Goal: Task Accomplishment & Management: Complete application form

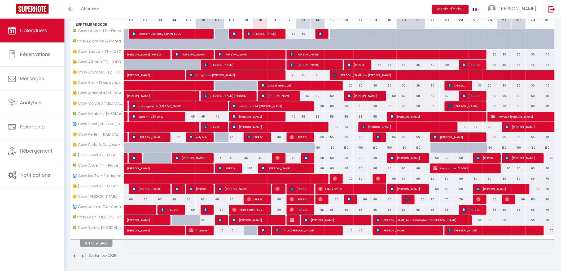
click at [96, 243] on button "Afficher plus" at bounding box center [96, 243] width 32 height 7
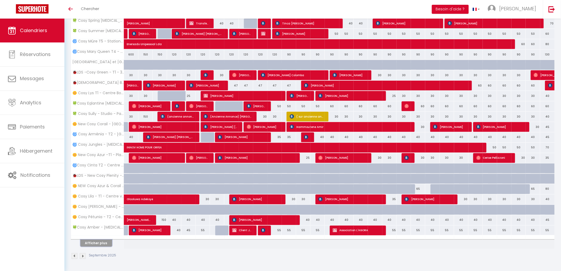
click at [106, 245] on button "Afficher plus" at bounding box center [96, 243] width 32 height 7
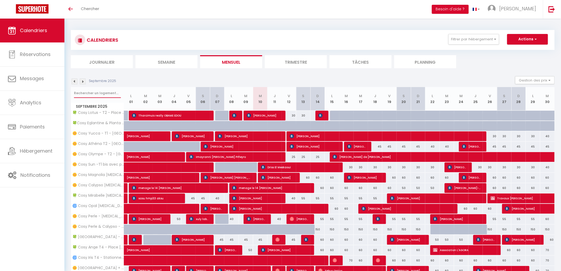
click at [85, 89] on input "text" at bounding box center [97, 93] width 47 height 10
type input "planta"
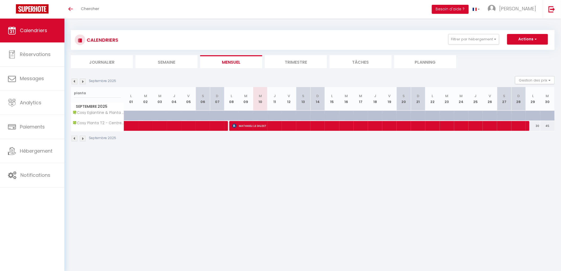
click at [282, 62] on li "Trimestre" at bounding box center [296, 61] width 62 height 13
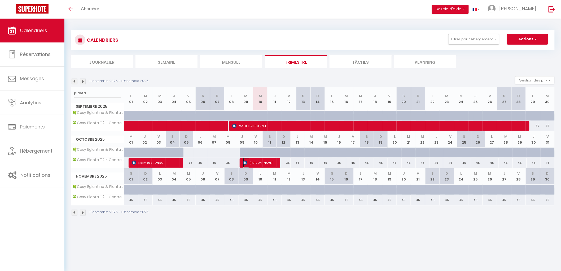
click at [259, 159] on span "[PERSON_NAME]" at bounding box center [259, 163] width 33 height 10
select select "OK"
select select "0"
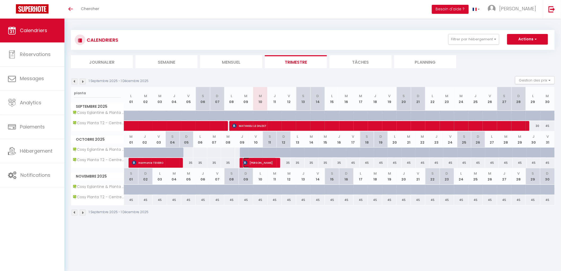
select select "1"
select select
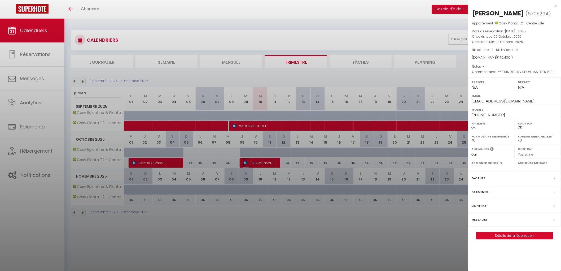
select select "42227"
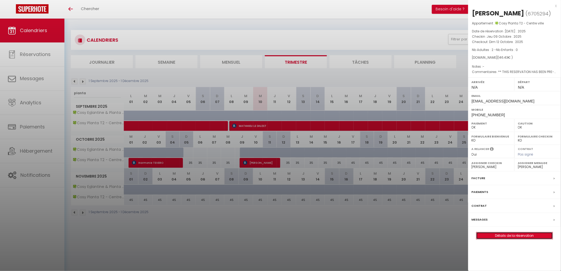
click at [480, 239] on link "Détails de la réservation" at bounding box center [515, 235] width 76 height 7
select select
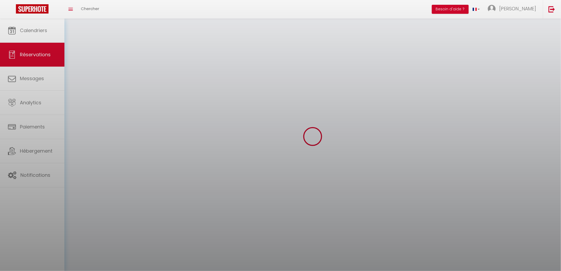
select select
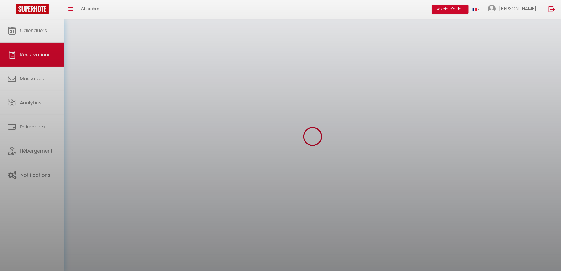
select select
checkbox input "false"
select select
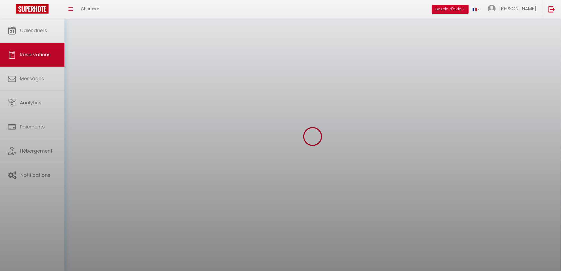
select select
checkbox input "false"
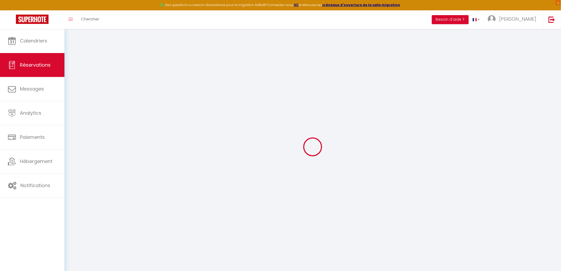
select select
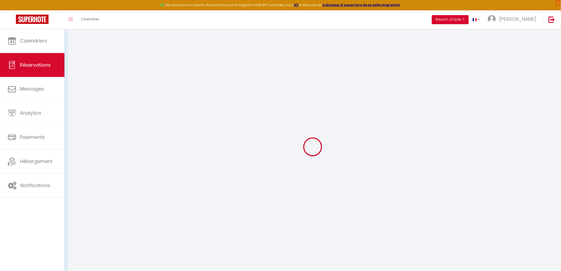
select select
checkbox input "false"
select select
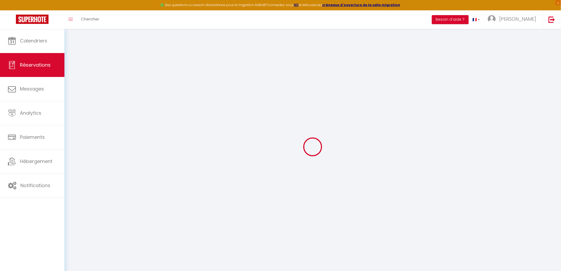
select select
checkbox input "false"
select select
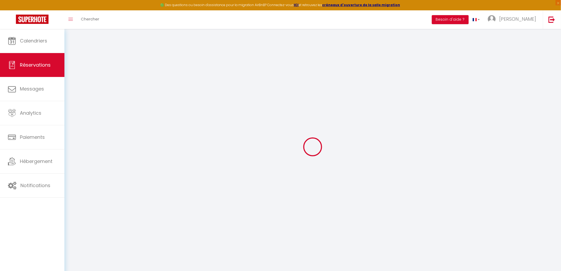
type input "[PERSON_NAME]"
type input "[EMAIL_ADDRESS][DOMAIN_NAME]"
type input "[PHONE_NUMBER]"
select select "FR"
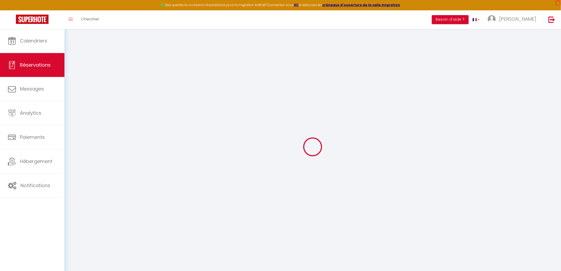
type input "45"
type input "1.45"
type input "23.85"
type input "2.05"
select select "72461"
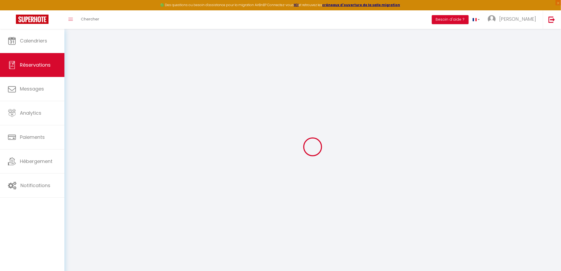
select select "1"
select select
type input "2"
select select "12"
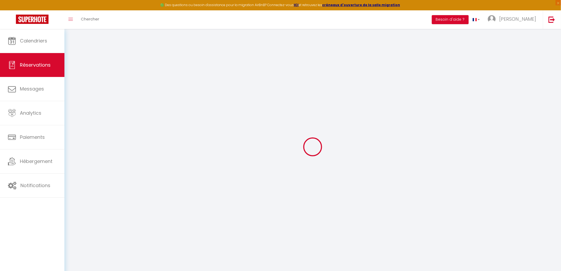
select select "15"
type input "93.84"
checkbox input "false"
type input "0"
select select "2"
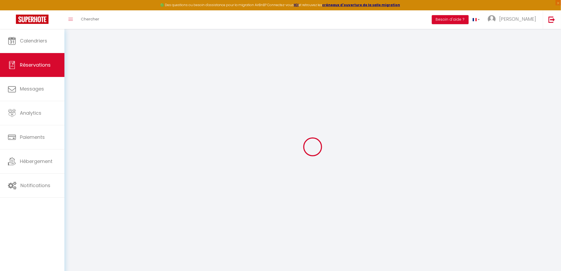
type input "0"
select select
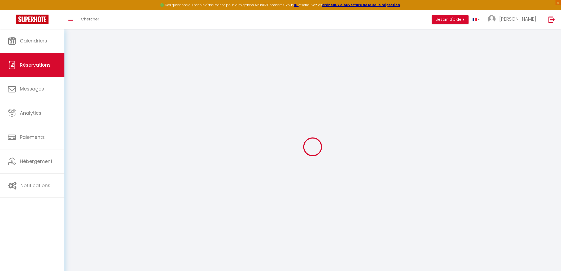
checkbox input "false"
select select
checkbox input "false"
select select
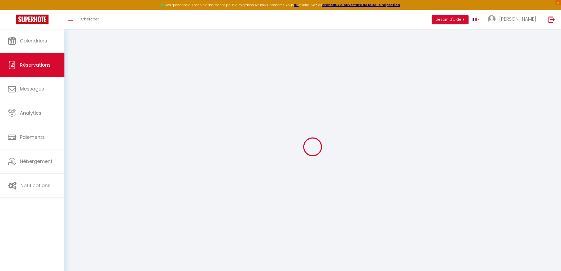
select select
checkbox input "false"
type textarea "** THIS RESERVATION HAS BEEN PRE-PAID ** Approximate time of arrival: between 1…"
type input "6.14"
select select
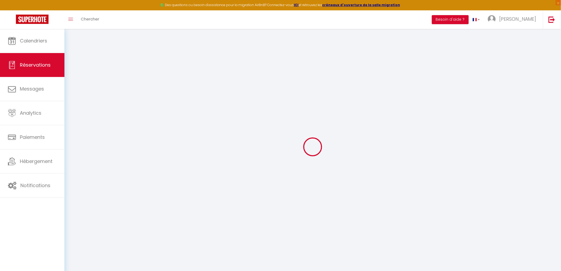
select select
checkbox input "false"
select select
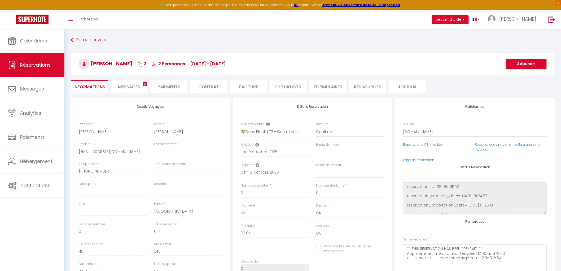
select select
checkbox input "false"
click at [129, 86] on span "Messages" at bounding box center [129, 87] width 22 height 6
select select
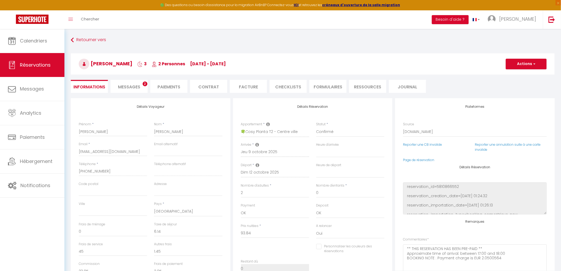
select select
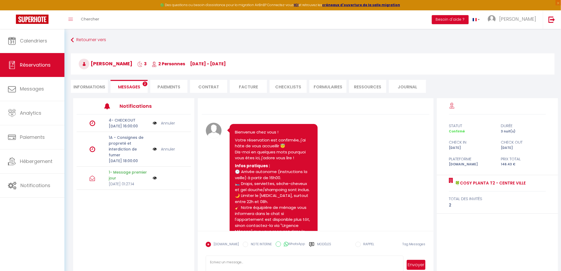
select select
click at [85, 84] on li "Informations" at bounding box center [89, 86] width 37 height 13
select select
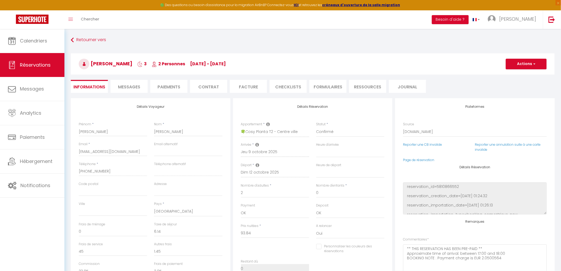
select select
checkbox input "false"
click at [80, 131] on input "[PERSON_NAME]" at bounding box center [113, 132] width 68 height 10
type input "fJean-[PERSON_NAME]"
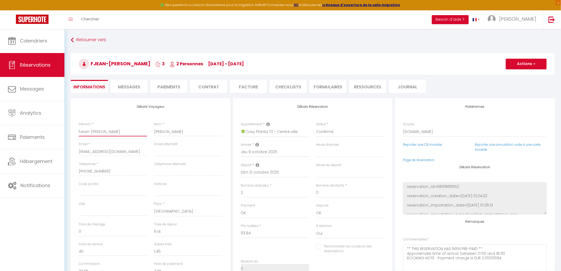
select select
checkbox input "false"
type input "faJean-[PERSON_NAME]"
select select
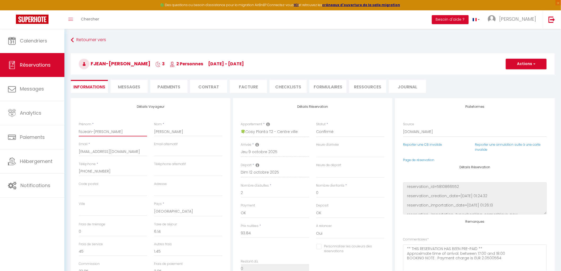
select select
checkbox input "false"
type input "[PERSON_NAME]"
select select
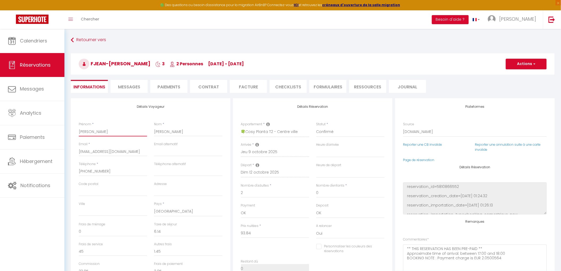
checkbox input "false"
type input "fairJean-[PERSON_NAME]"
select select
checkbox input "false"
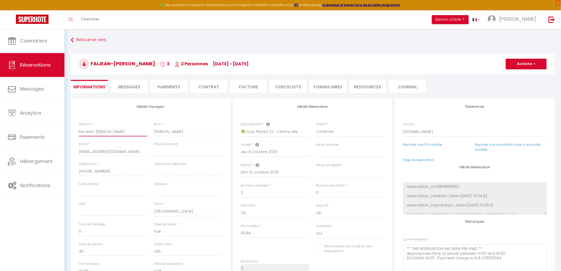
type input "faireJean-[PERSON_NAME]"
select select
checkbox input "false"
type input "faire [PERSON_NAME]"
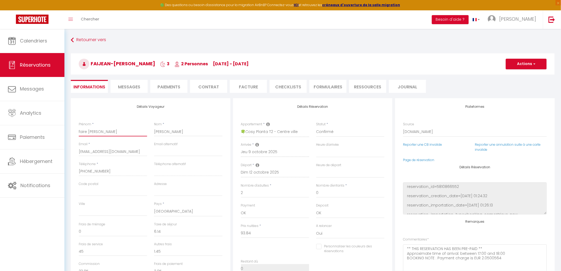
select select
checkbox input "false"
type input "faire lJean-[PERSON_NAME]"
select select
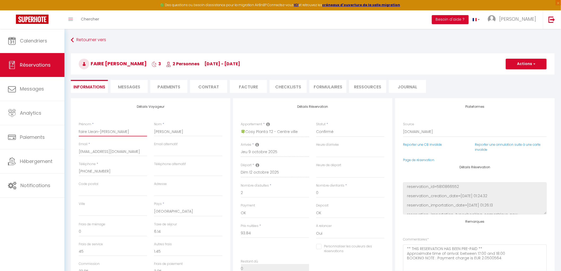
select select
checkbox input "false"
type input "faire leJean-[PERSON_NAME]"
select select
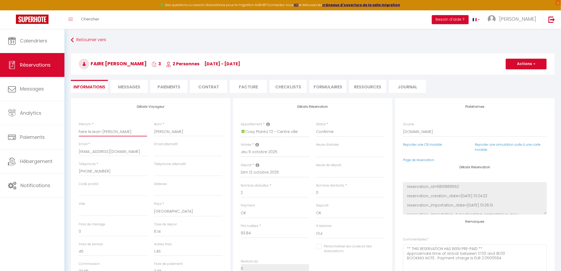
checkbox input "false"
type input "faire lesJean-[PERSON_NAME]"
select select
checkbox input "false"
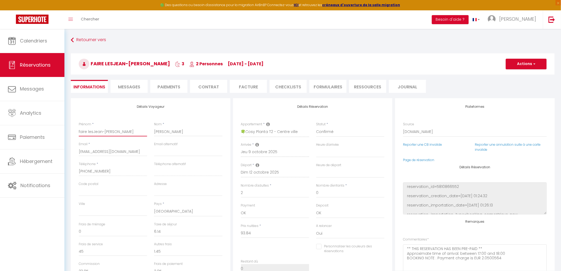
type input "faire les [PERSON_NAME]"
select select
checkbox input "false"
type input "faire les 2Jean-[PERSON_NAME]"
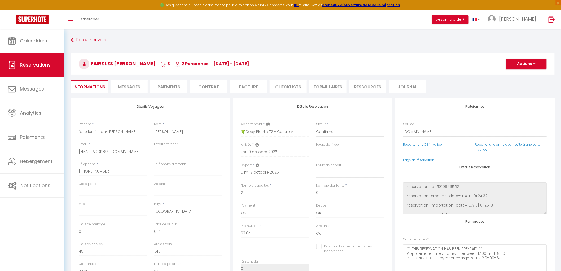
select select
checkbox input "false"
type input "faire les 2 [PERSON_NAME]"
select select
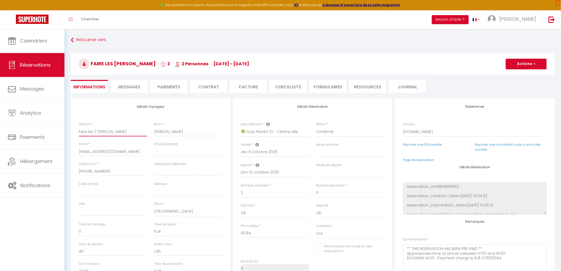
select select
checkbox input "false"
type input "faire les 2 lJean-[PERSON_NAME]"
select select
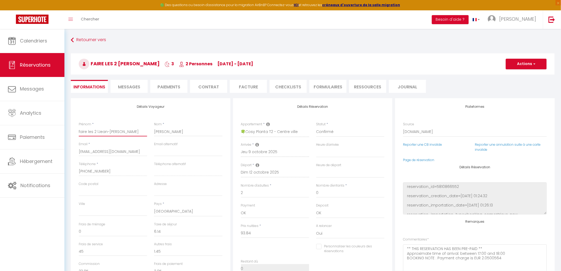
checkbox input "false"
type input "faire les 2 liJean-[PERSON_NAME]"
select select
checkbox input "false"
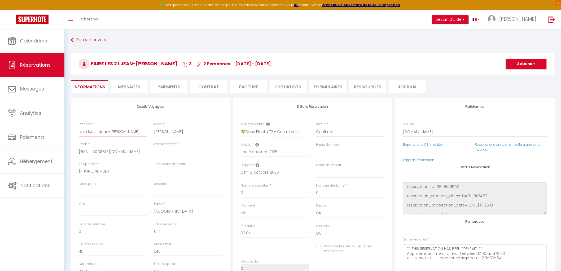
type input "faire les 2 litJean-[PERSON_NAME]"
select select
checkbox input "false"
type input "faire les 2 litsJean-[PERSON_NAME]"
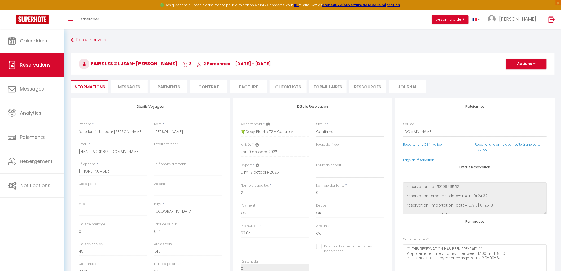
select select
checkbox input "false"
type input "faire les 2 lits [PERSON_NAME]"
select select
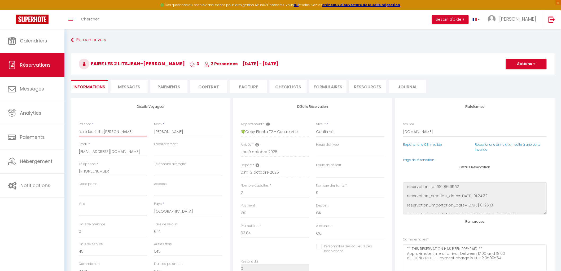
select select
checkbox input "false"
type input "faire les 2 lits [PERSON_NAME]"
click at [518, 66] on button "Actions" at bounding box center [526, 64] width 41 height 11
click at [515, 73] on link "Enregistrer" at bounding box center [521, 75] width 42 height 7
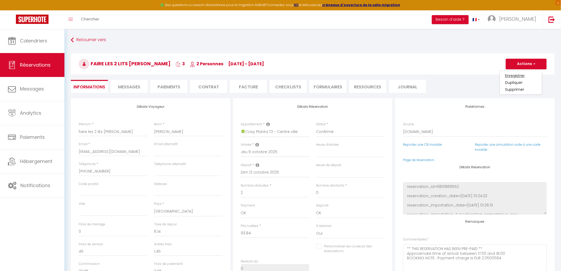
select select "not_cancelled"
